Goal: Task Accomplishment & Management: Use online tool/utility

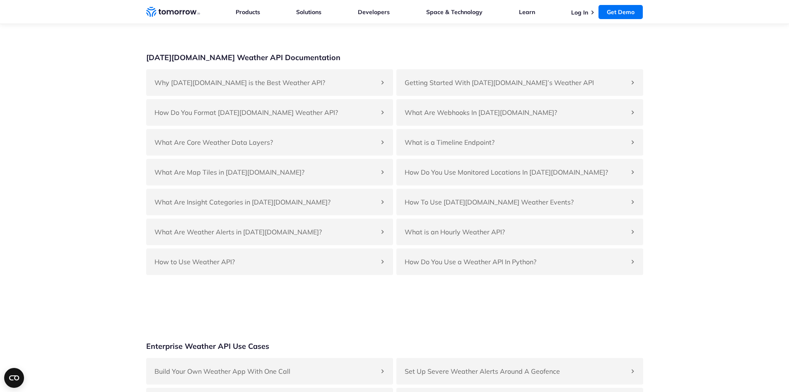
scroll to position [1976, 0]
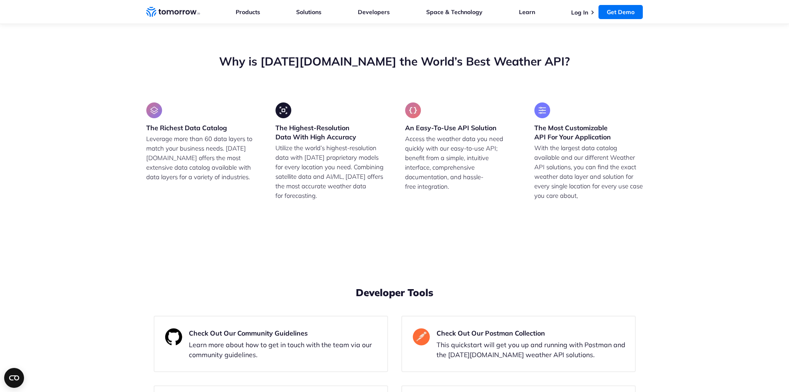
drag, startPoint x: 193, startPoint y: 227, endPoint x: 269, endPoint y: 230, distance: 76.3
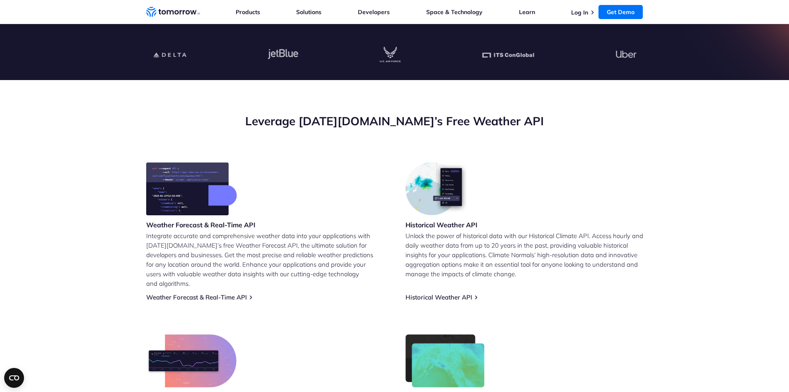
scroll to position [0, 0]
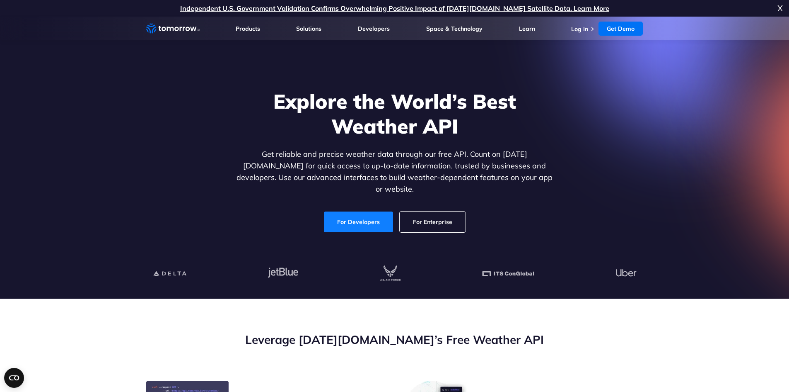
click at [356, 212] on link "For Developers" at bounding box center [358, 221] width 69 height 21
click at [778, 5] on span "X" at bounding box center [780, 8] width 5 height 17
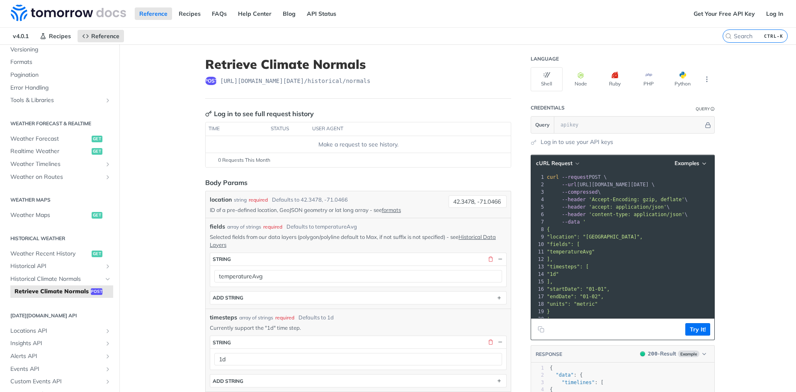
scroll to position [113, 0]
drag, startPoint x: 207, startPoint y: 211, endPoint x: 267, endPoint y: 214, distance: 60.2
click at [267, 213] on p "ID of a pre-defined location, GeoJSON geometry or lat long array - see formats" at bounding box center [327, 209] width 235 height 7
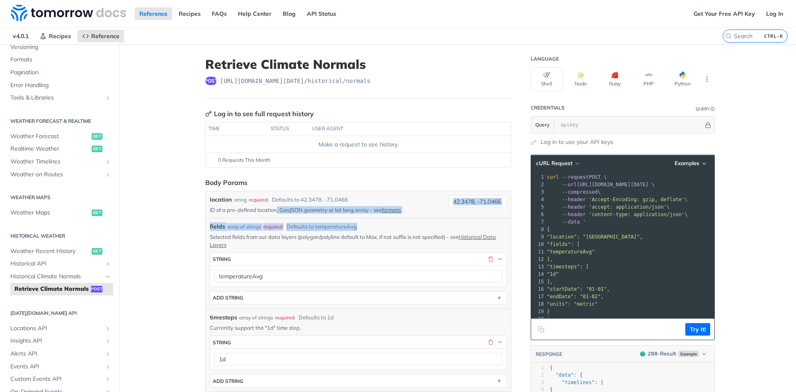
drag, startPoint x: 276, startPoint y: 214, endPoint x: 362, endPoint y: 218, distance: 86.7
click at [362, 218] on div "location string required Defaults to 42.3478, -71.0466 ID of a pre-defined loca…" at bounding box center [358, 339] width 297 height 288
click at [370, 216] on div "location string required Defaults to 42.3478, -71.0466 ID of a pre-defined loca…" at bounding box center [358, 204] width 305 height 27
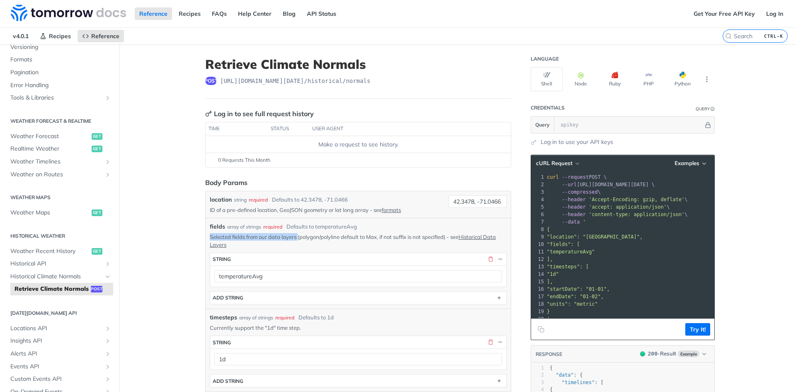
drag, startPoint x: 209, startPoint y: 237, endPoint x: 296, endPoint y: 239, distance: 86.6
click at [296, 239] on p "Selected fields from our data layers (polygon/polyline default to Max, if not s…" at bounding box center [358, 240] width 297 height 15
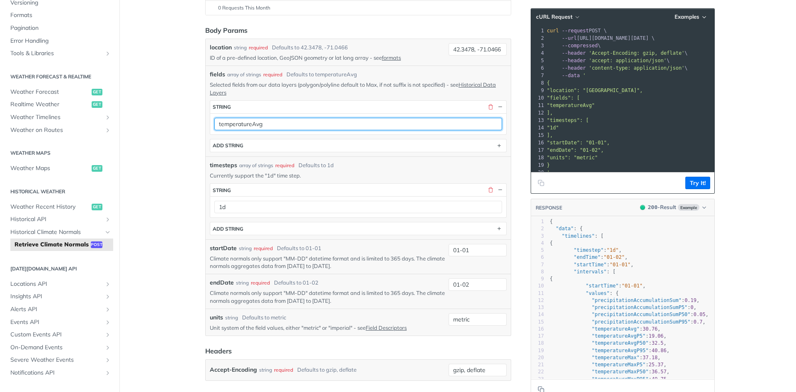
click at [375, 129] on input "temperatureAvg" at bounding box center [358, 124] width 288 height 12
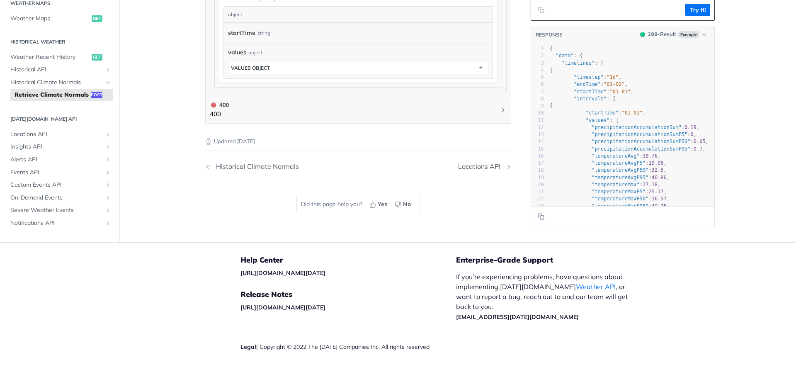
scroll to position [593, 0]
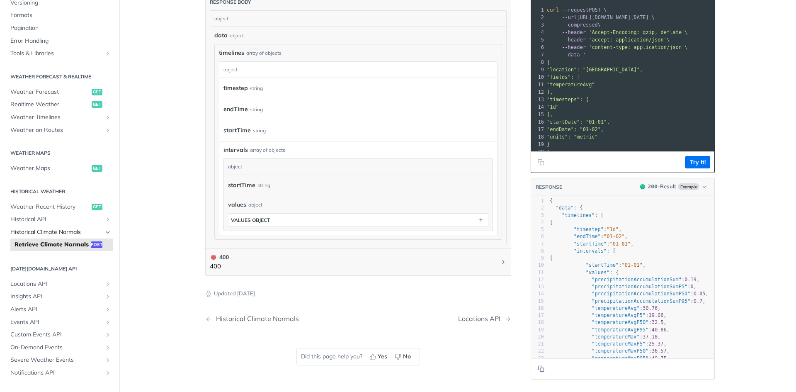
click at [97, 233] on link "Historical Climate Normals" at bounding box center [59, 232] width 107 height 12
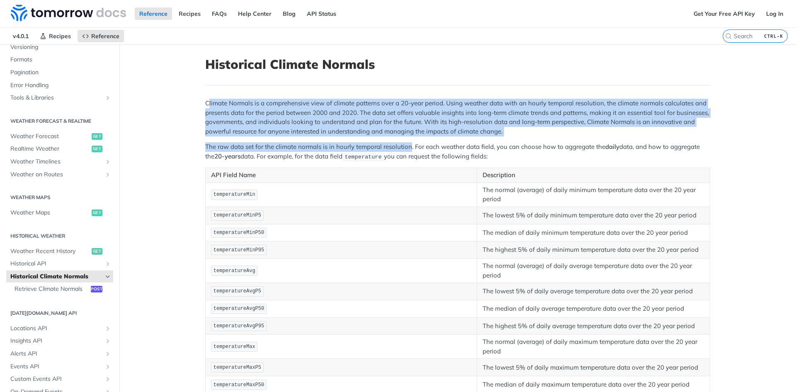
drag, startPoint x: 206, startPoint y: 106, endPoint x: 406, endPoint y: 139, distance: 203.2
click at [104, 262] on icon "Show subpages for Historical API" at bounding box center [107, 263] width 7 height 7
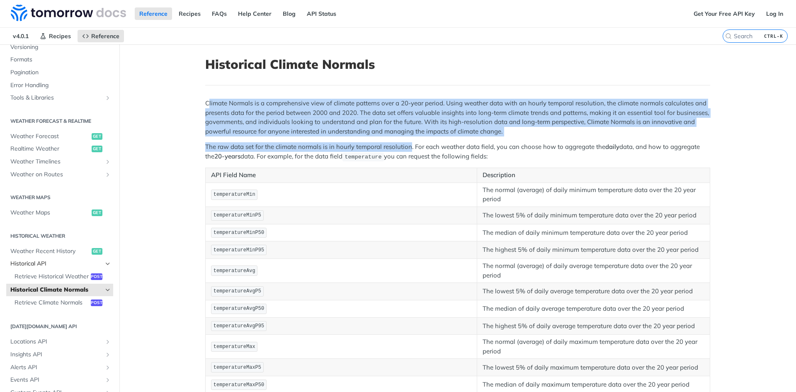
click at [42, 261] on span "Historical API" at bounding box center [56, 263] width 92 height 8
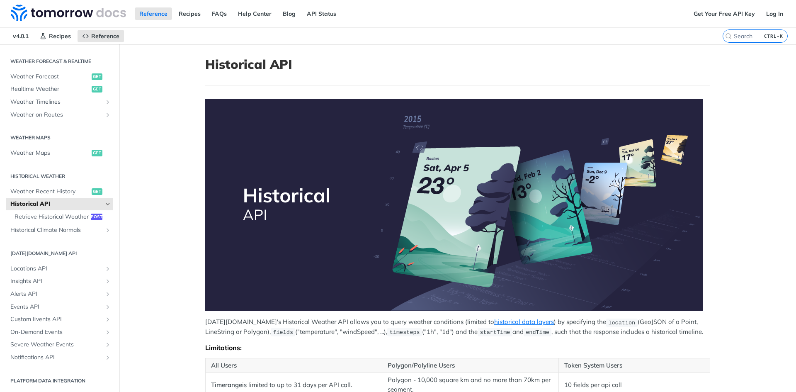
scroll to position [152, 0]
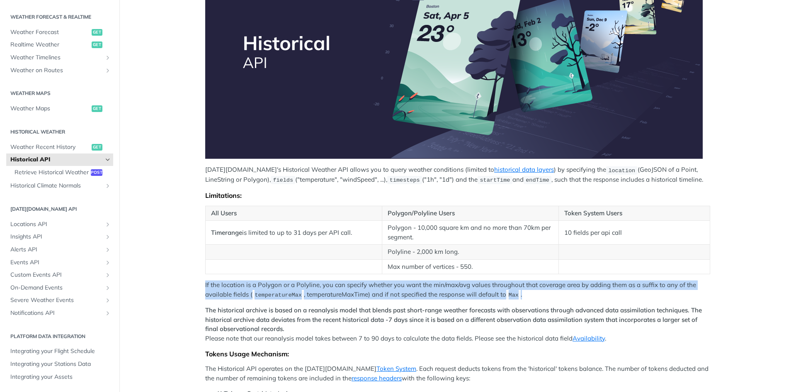
drag, startPoint x: 201, startPoint y: 284, endPoint x: 555, endPoint y: 290, distance: 353.5
click at [555, 290] on article "Historical API Tomorrow.io's Historical Weather API allows you to query weather…" at bounding box center [457, 225] width 530 height 666
click at [550, 292] on p "If the location is a Polygon or a Polyline, you can specify whether you want th…" at bounding box center [457, 289] width 505 height 19
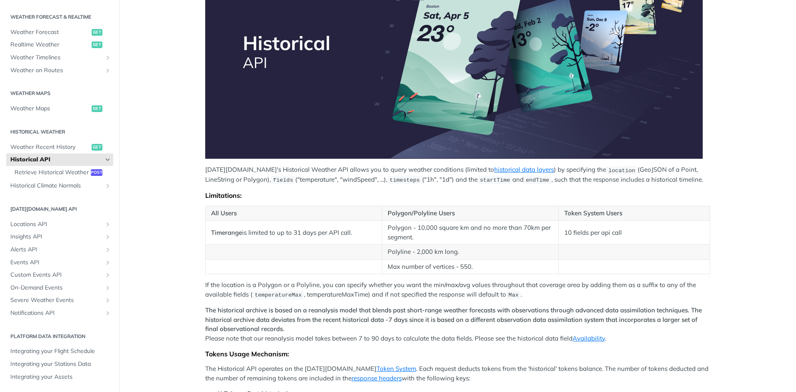
scroll to position [304, 0]
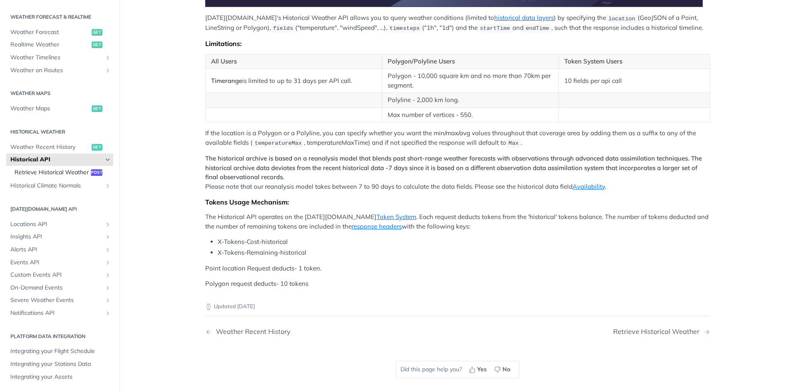
click at [56, 168] on span "Retrieve Historical Weather" at bounding box center [52, 172] width 74 height 8
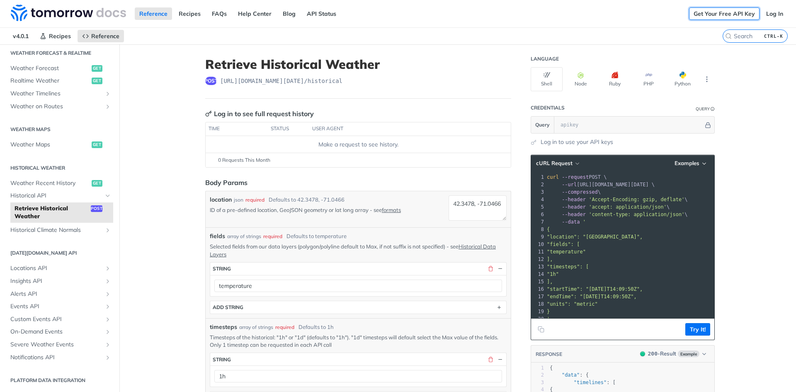
click at [720, 12] on link "Get Your Free API Key" at bounding box center [724, 13] width 70 height 12
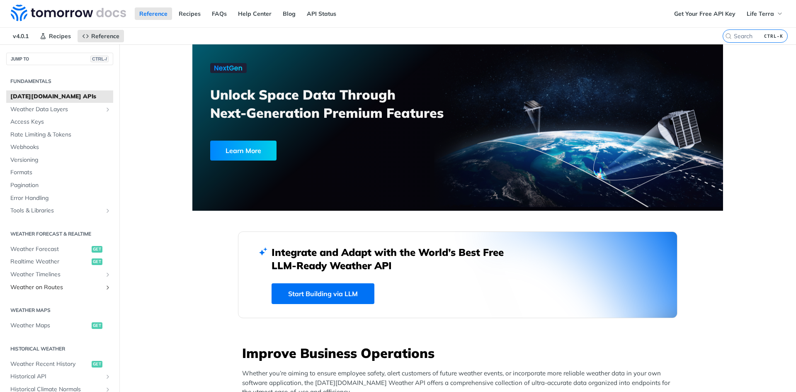
scroll to position [152, 0]
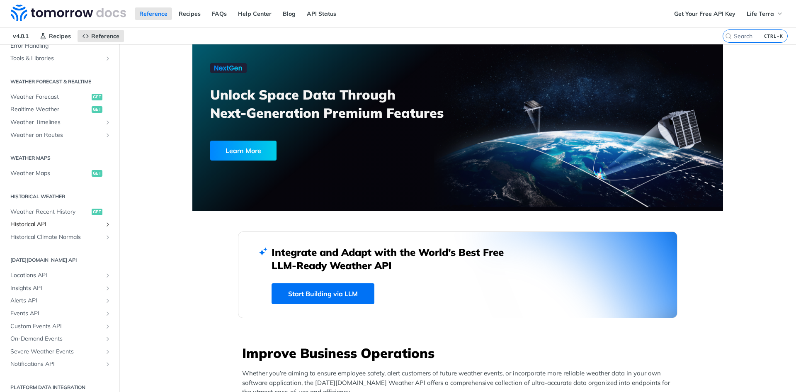
click at [52, 223] on span "Historical API" at bounding box center [56, 224] width 92 height 8
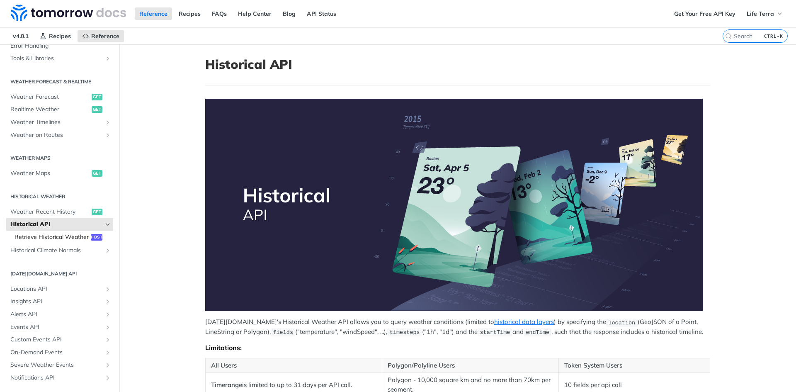
click at [39, 239] on span "Retrieve Historical Weather" at bounding box center [52, 237] width 74 height 8
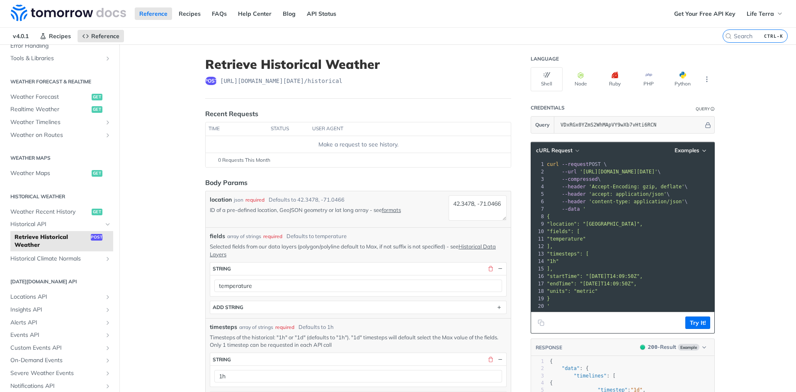
click at [297, 149] on td "Make a request to see history." at bounding box center [358, 144] width 305 height 17
click at [349, 149] on td "Make a request to see history." at bounding box center [358, 144] width 305 height 17
click at [648, 125] on input "VDxRGx0YZmS2WhMApVY9wXb7vHti6RCN" at bounding box center [629, 124] width 147 height 17
click at [704, 128] on button "Hide" at bounding box center [707, 125] width 9 height 8
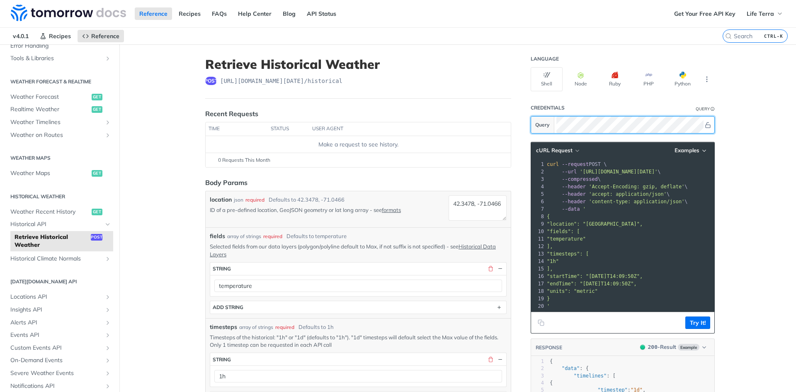
scroll to position [152, 0]
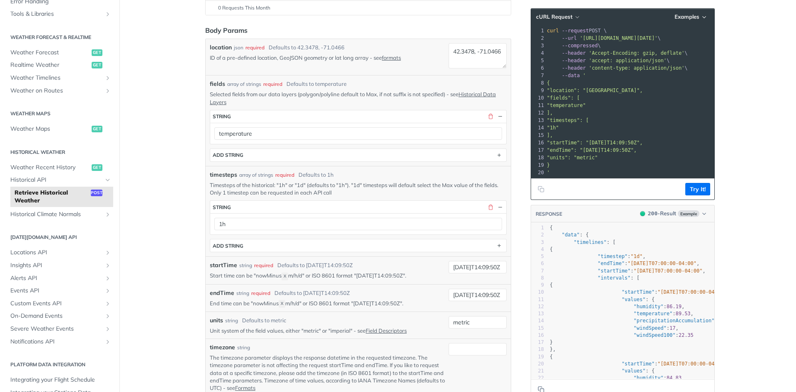
click at [587, 194] on footer "Try It!" at bounding box center [622, 188] width 183 height 21
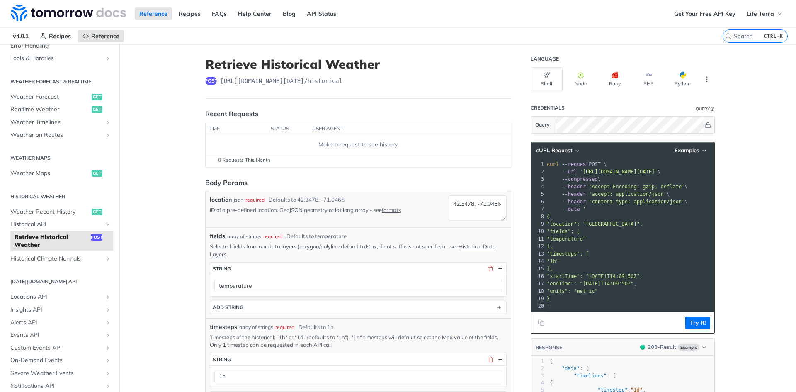
click at [597, 175] on pre "--compressed \" at bounding box center [672, 178] width 254 height 7
click at [701, 84] on button "More Languages" at bounding box center [706, 79] width 12 height 12
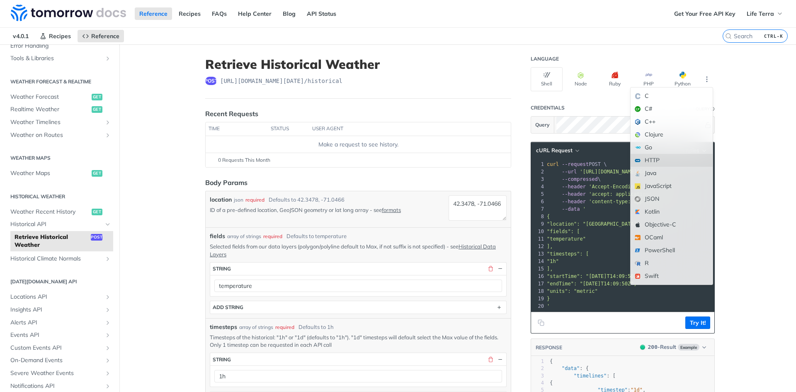
click at [656, 162] on div "HTTP" at bounding box center [671, 160] width 82 height 13
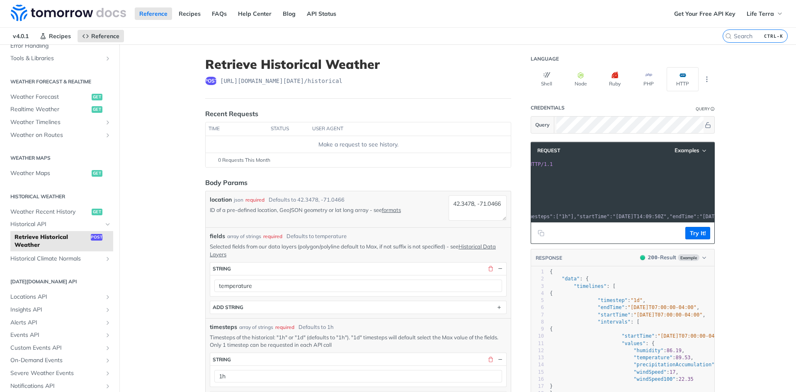
scroll to position [0, 62]
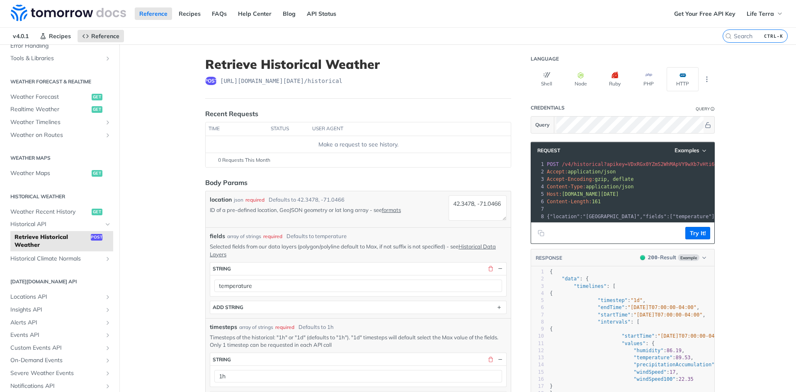
click at [547, 148] on span "Request" at bounding box center [546, 150] width 27 height 7
click at [479, 213] on textarea "42.3478, -71.0466" at bounding box center [477, 207] width 58 height 25
drag, startPoint x: 492, startPoint y: 213, endPoint x: 396, endPoint y: 179, distance: 102.2
click at [396, 179] on form "Body Params location json required Defaults to 42.3478, -71.0466 ID of a pre-de…" at bounding box center [358, 384] width 306 height 415
paste textarea "1.51642750001048, 1.4307974225535047"
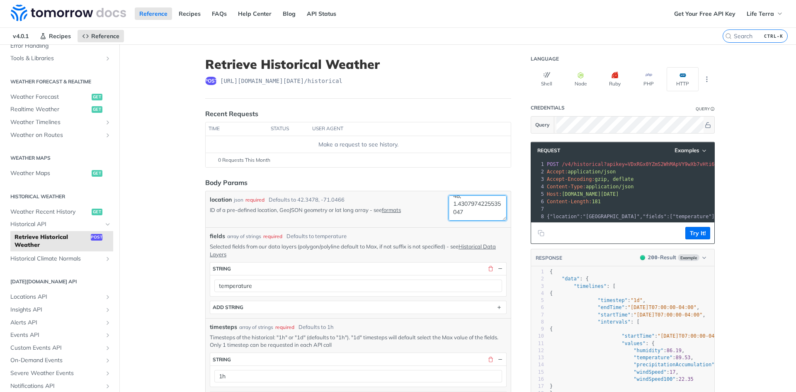
click at [480, 211] on textarea "41.51642750001048, 1.4307974225535047" at bounding box center [477, 207] width 58 height 25
type textarea "41.51642750001048, 1.4307974225535047"
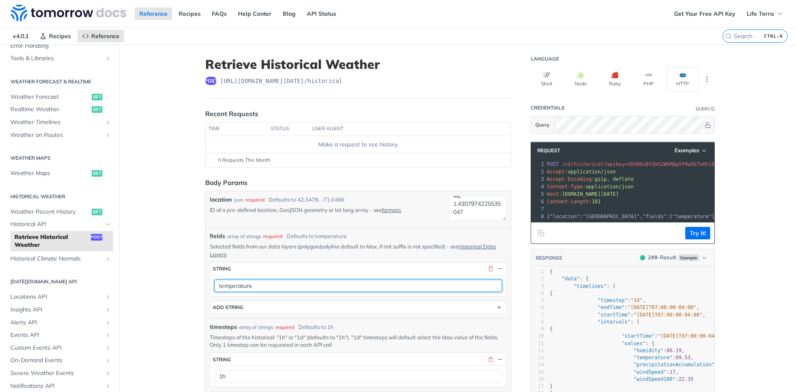
click at [241, 288] on input "temperature" at bounding box center [358, 285] width 288 height 12
paste input "precipitationAccumulationSum"
type input "precipitationAccumulationSum"
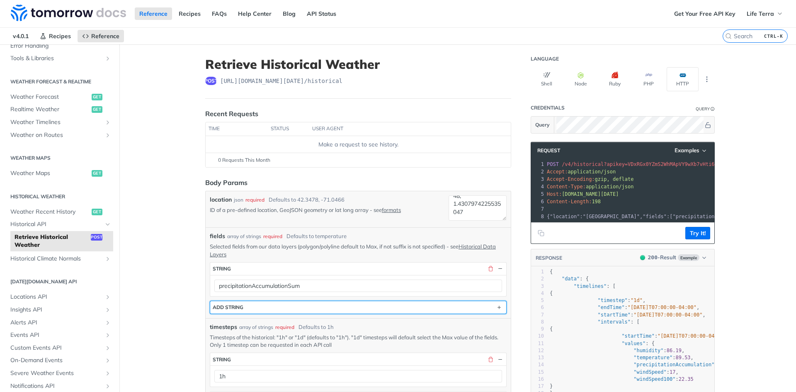
click at [400, 309] on button "ADD string" at bounding box center [358, 307] width 296 height 12
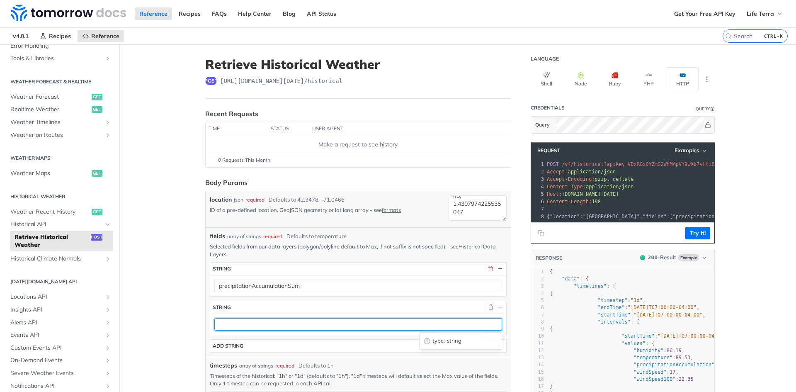
click at [264, 324] on input "text" at bounding box center [358, 324] width 288 height 12
paste input "et0"
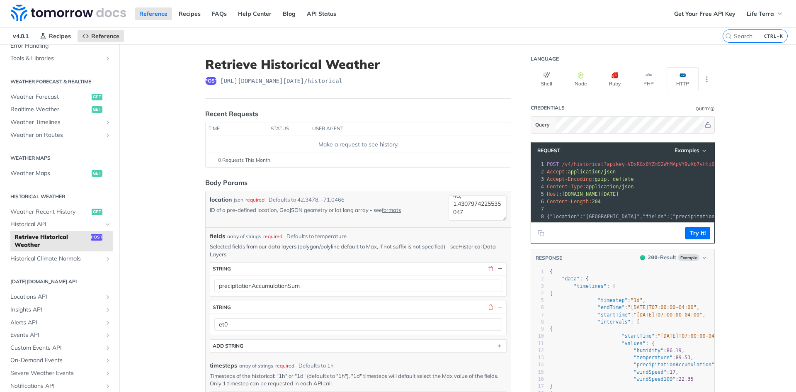
click at [240, 316] on div "et0" at bounding box center [358, 323] width 296 height 21
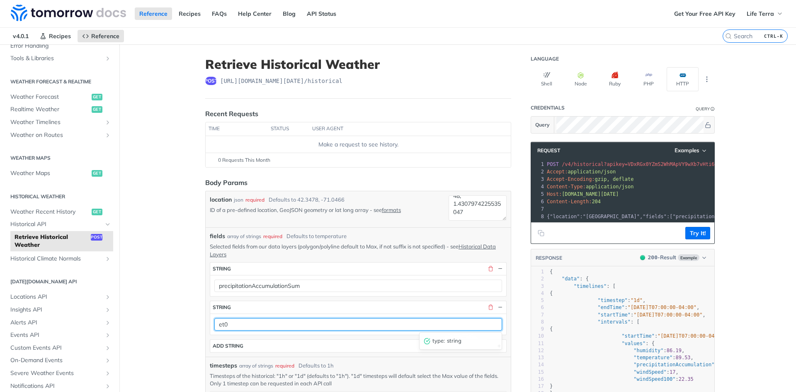
click at [233, 325] on input "et0" at bounding box center [358, 324] width 288 height 12
type input "et0Max"
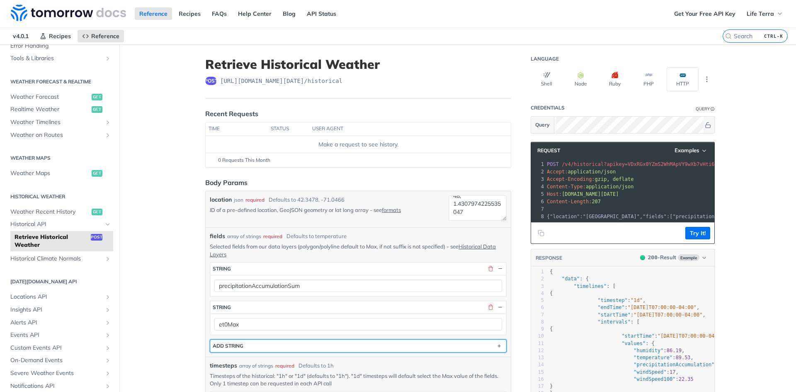
click at [316, 345] on button "ADD string" at bounding box center [358, 345] width 296 height 12
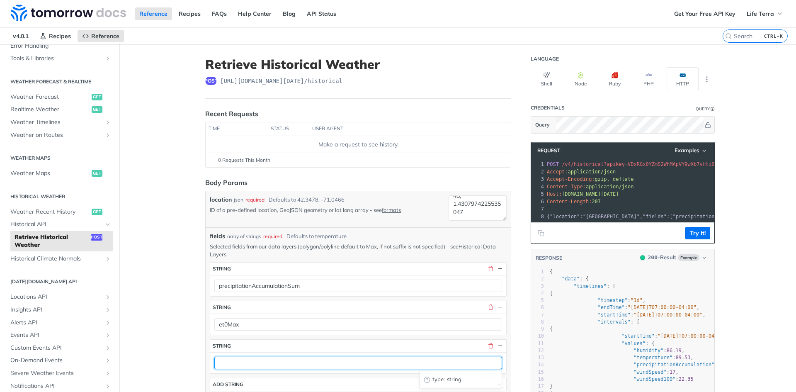
click at [272, 364] on input "text" at bounding box center [358, 362] width 288 height 12
paste input "evaporationVegetationTranspirationSum"
type input "evaporationVegetationTranspirationSum"
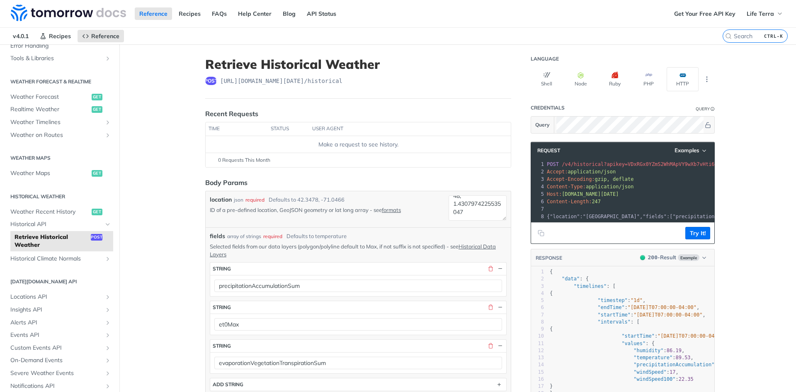
scroll to position [152, 0]
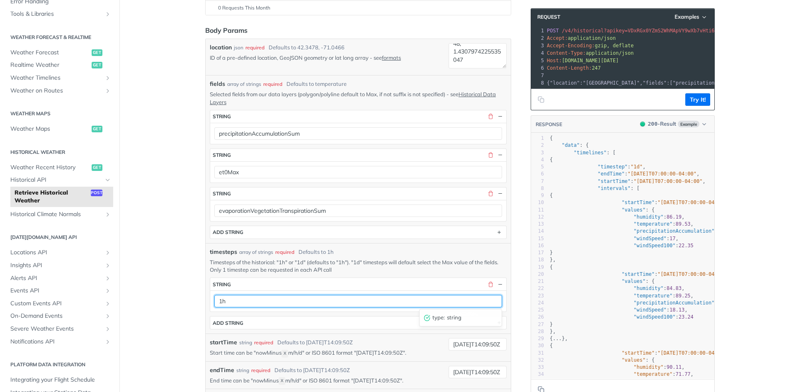
drag, startPoint x: 230, startPoint y: 300, endPoint x: 201, endPoint y: 298, distance: 28.3
click at [201, 298] on article "Retrieve Historical Weather post https://api.tomorrow.io/v4 /historical Recent …" at bounding box center [357, 310] width 331 height 836
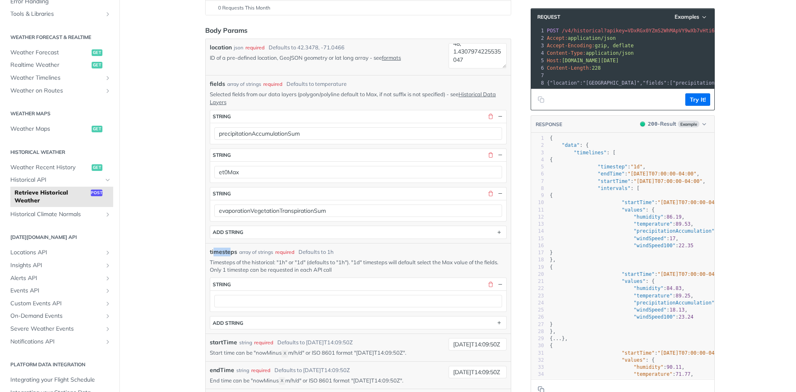
drag, startPoint x: 225, startPoint y: 251, endPoint x: 213, endPoint y: 250, distance: 12.9
click at [213, 250] on span "timesteps" at bounding box center [223, 251] width 27 height 9
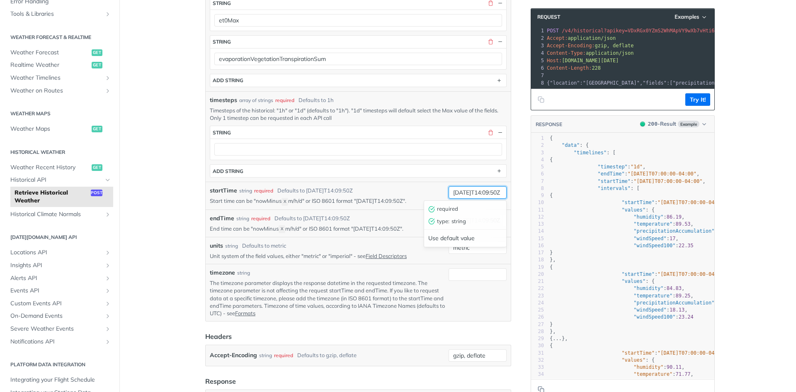
drag, startPoint x: 456, startPoint y: 195, endPoint x: 462, endPoint y: 195, distance: 6.6
click at [462, 195] on input "2019-03-20T14:09:50Z" at bounding box center [477, 192] width 58 height 12
type input "2025-01-01T00:00:00Z"
click at [459, 222] on input "2019-03-28T14:09:50Z" at bounding box center [477, 220] width 58 height 12
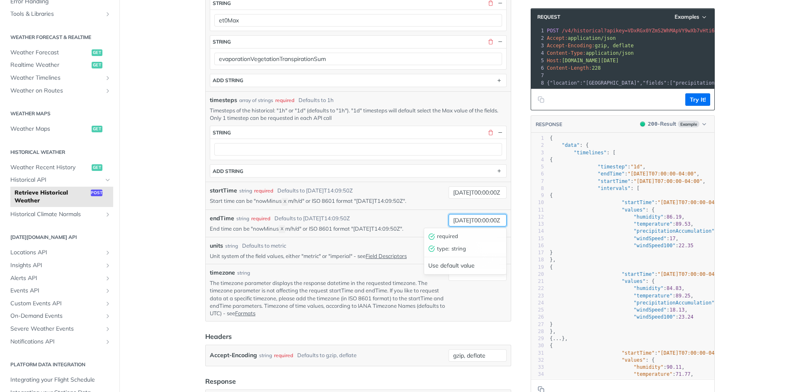
scroll to position [0, 15]
type input "2025-03-30T00:00:00Z"
click at [386, 218] on div "endTime string required Defaults to 2019-03-28T14:09:50Z" at bounding box center [327, 218] width 235 height 9
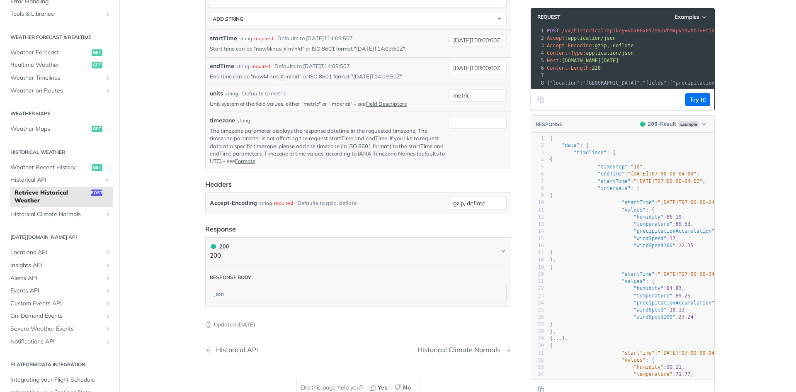
scroll to position [304, 0]
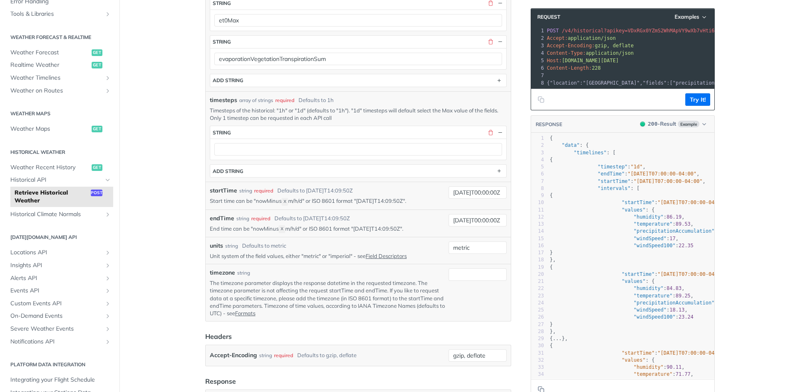
click at [215, 99] on span "timesteps" at bounding box center [223, 100] width 27 height 9
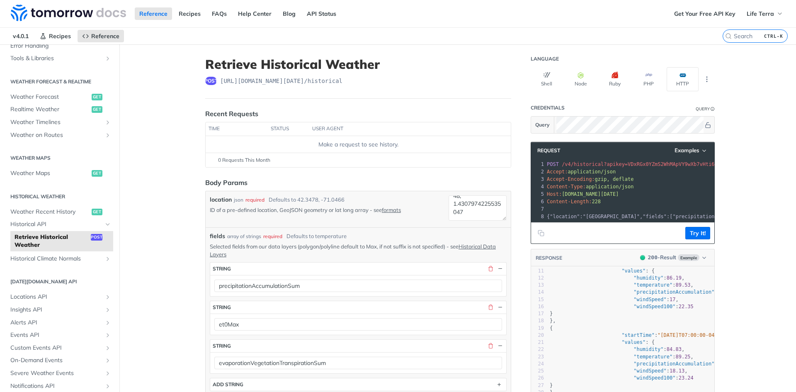
scroll to position [0, 0]
drag, startPoint x: 688, startPoint y: 236, endPoint x: 684, endPoint y: 240, distance: 6.2
click at [688, 238] on button "Try It!" at bounding box center [697, 233] width 25 height 12
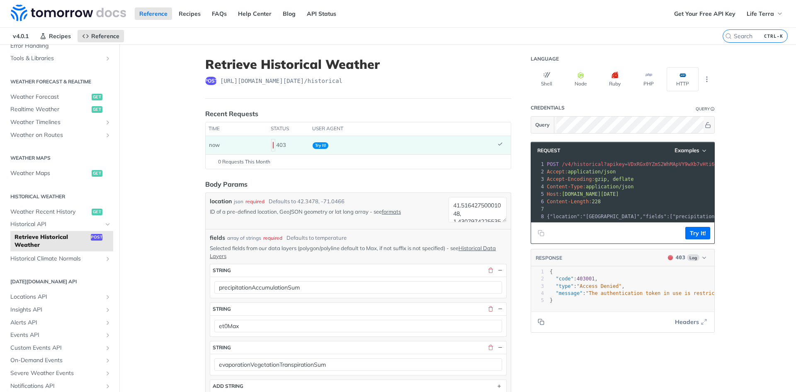
drag, startPoint x: 569, startPoint y: 322, endPoint x: 598, endPoint y: 322, distance: 29.0
click at [593, 324] on footer "Headers" at bounding box center [622, 321] width 183 height 21
drag, startPoint x: 600, startPoint y: 320, endPoint x: 616, endPoint y: 317, distance: 16.4
click at [616, 317] on div "RESPONSE 403 Log xxxxxxxxxx 44 5 1 { 2 "code" : 403001 , 3 "type" : "Access Den…" at bounding box center [622, 291] width 184 height 84
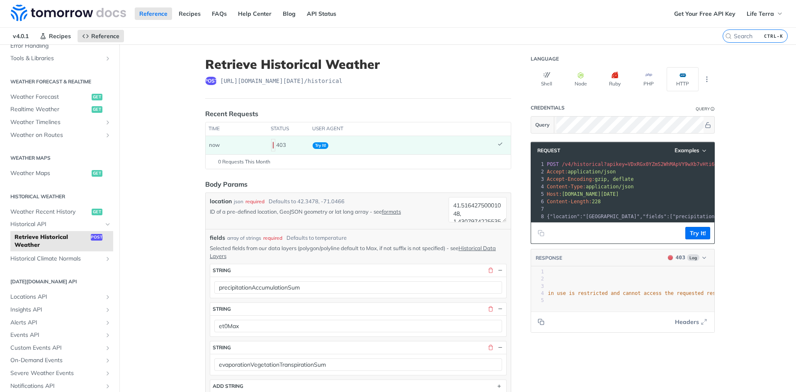
click at [707, 304] on pre "}" at bounding box center [573, 300] width 282 height 7
click at [92, 261] on span "Historical Climate Normals" at bounding box center [56, 258] width 92 height 8
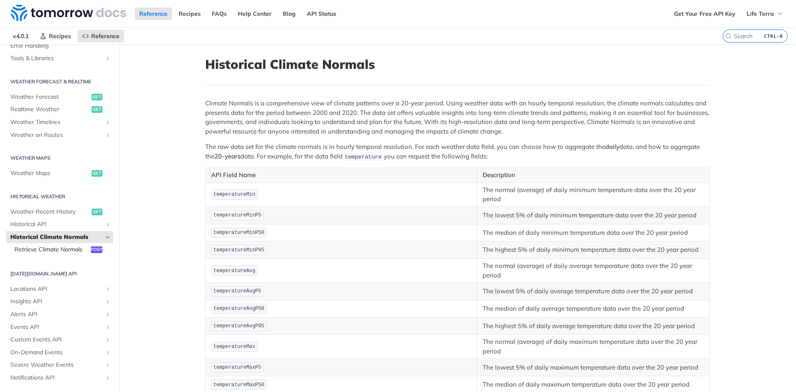
click at [42, 253] on span "Retrieve Climate Normals" at bounding box center [52, 249] width 74 height 8
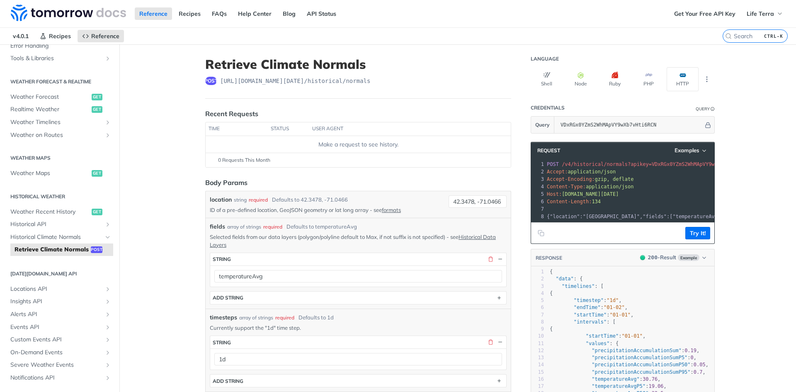
scroll to position [152, 0]
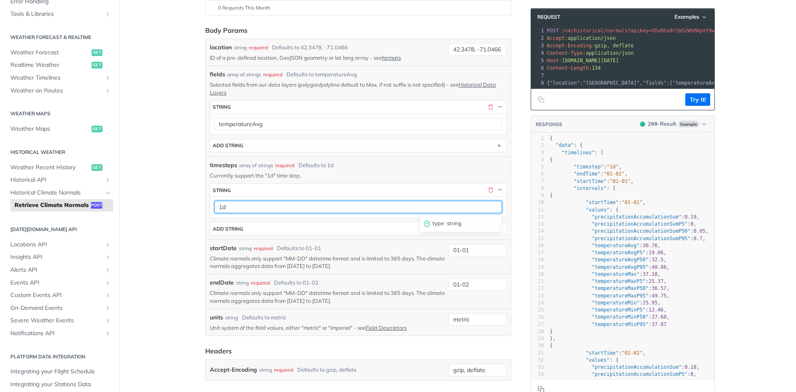
click at [375, 205] on input "1d" at bounding box center [358, 207] width 288 height 12
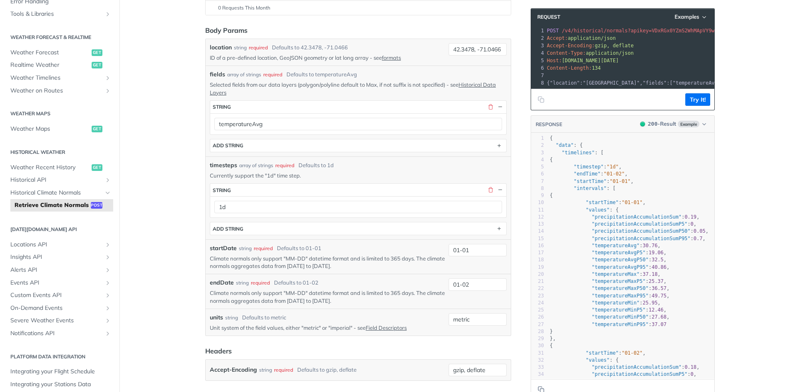
click at [363, 177] on p "Currently support the "1d" time step." at bounding box center [358, 175] width 297 height 7
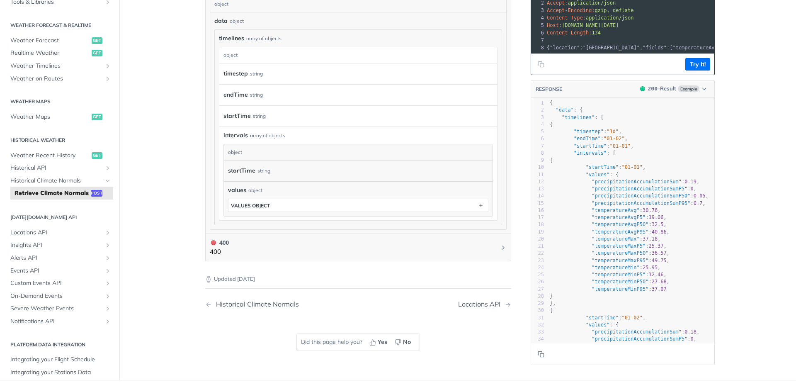
scroll to position [304, 0]
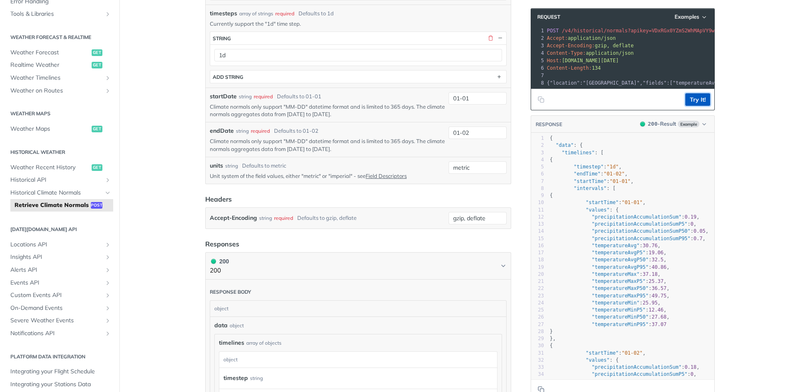
click at [685, 106] on button "Try It!" at bounding box center [697, 99] width 25 height 12
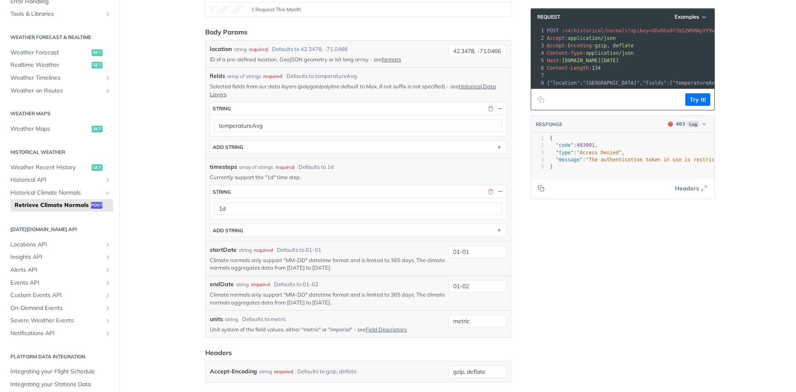
scroll to position [0, 0]
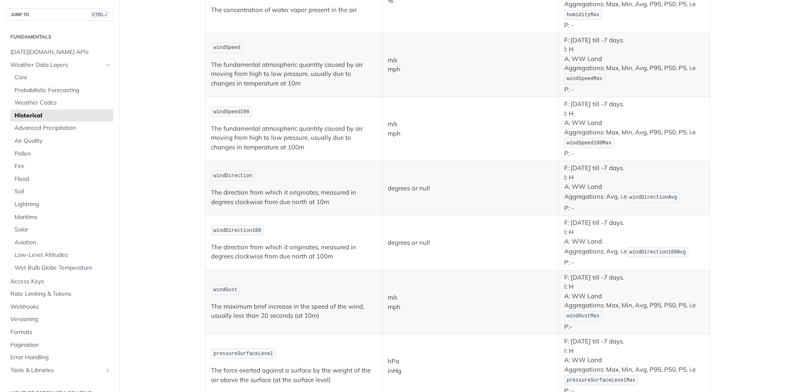
scroll to position [456, 0]
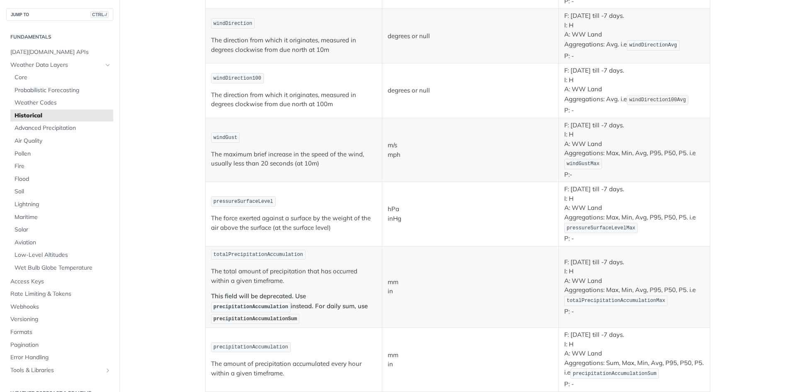
click at [269, 252] on span "totalPrecipitationAccumulation" at bounding box center [258, 255] width 90 height 6
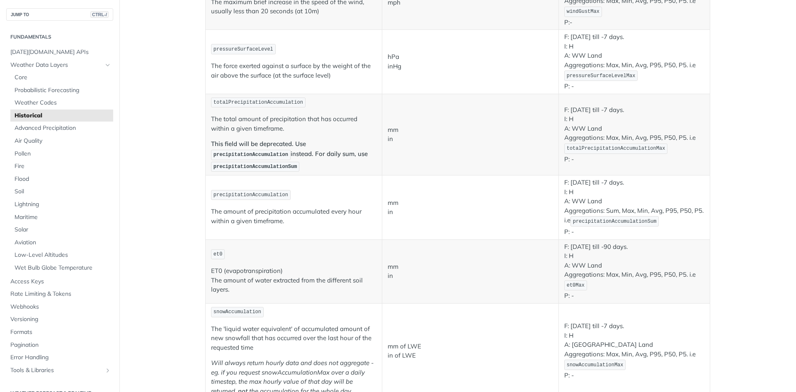
click at [256, 151] on code "precipitationAccumulation" at bounding box center [251, 155] width 80 height 10
click at [250, 194] on span "precipitationAccumulation" at bounding box center [250, 195] width 75 height 6
click at [645, 222] on span "precipitationAccumulationSum" at bounding box center [615, 221] width 84 height 6
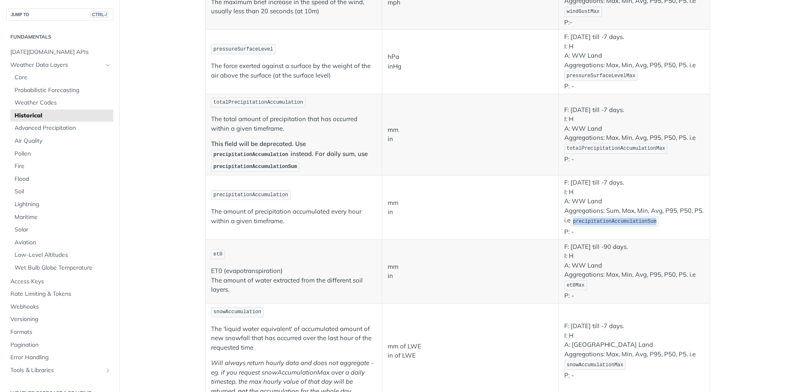
click at [645, 222] on span "precipitationAccumulationSum" at bounding box center [615, 221] width 84 height 6
copy span "precipitationAccumulationSum"
click at [214, 255] on span "et0" at bounding box center [217, 254] width 9 height 6
copy span "et0"
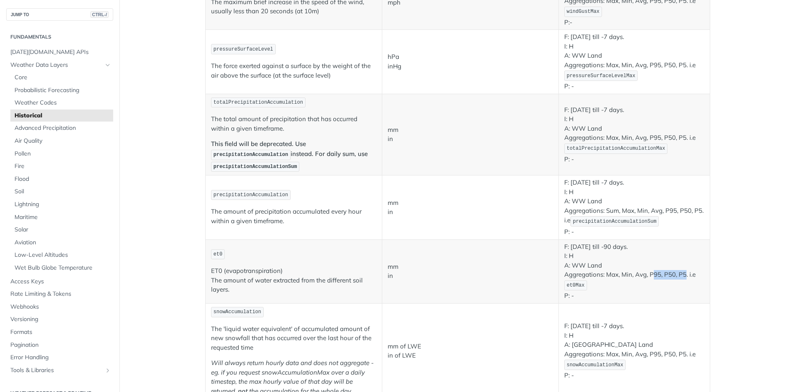
drag, startPoint x: 661, startPoint y: 278, endPoint x: 682, endPoint y: 277, distance: 21.1
click at [682, 277] on p "F: January 1st 2000 till -90 days. I: H A: WW Land Aggregations: Max, Min, Avg,…" at bounding box center [634, 271] width 140 height 58
click at [681, 277] on p "F: January 1st 2000 till -90 days. I: H A: WW Land Aggregations: Max, Min, Avg,…" at bounding box center [634, 271] width 140 height 58
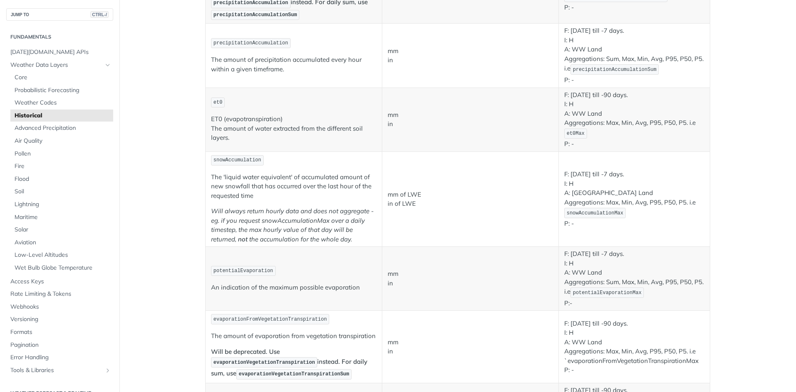
scroll to position [912, 0]
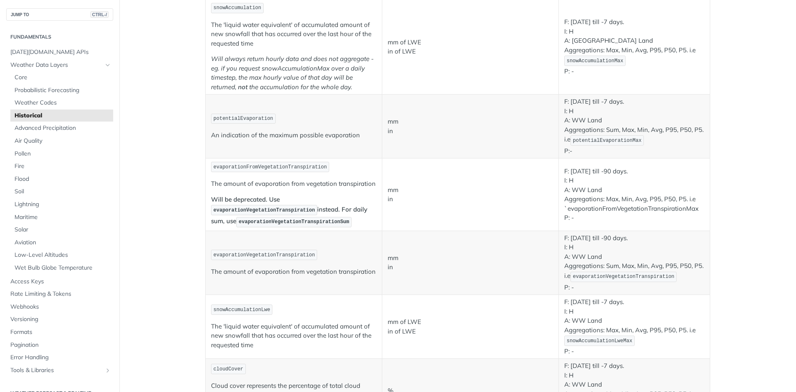
click at [254, 221] on span "evaporationVegetationTranspirationSum" at bounding box center [294, 222] width 110 height 6
copy span "evaporationVegetationTranspirationSum"
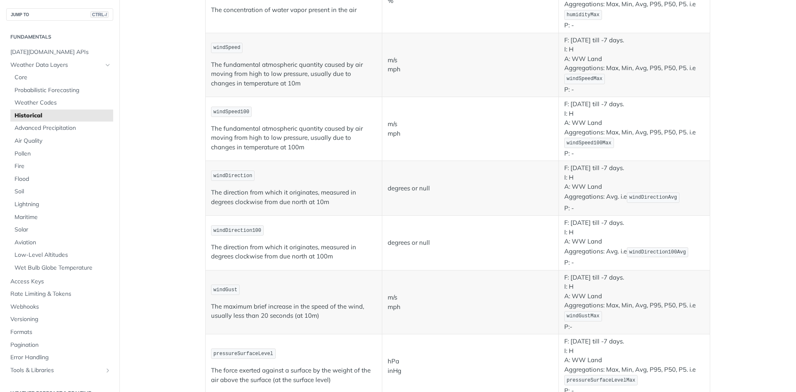
scroll to position [0, 0]
